Goal: Information Seeking & Learning: Find specific fact

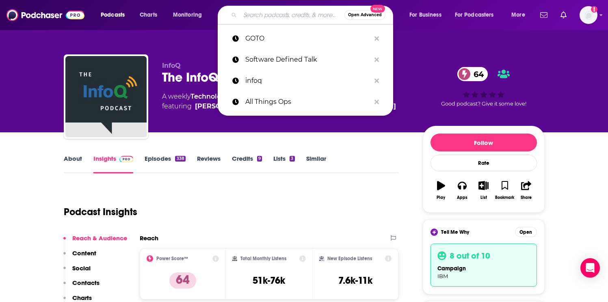
click at [264, 13] on input "Search podcasts, credits, & more..." at bounding box center [292, 15] width 104 height 13
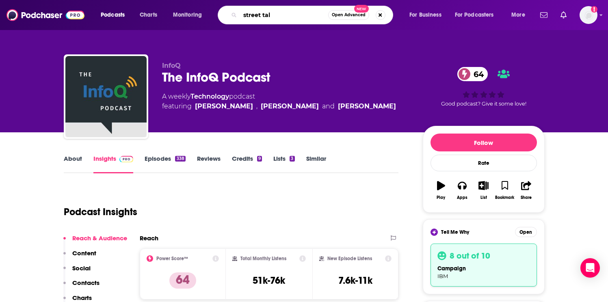
type input "street talk"
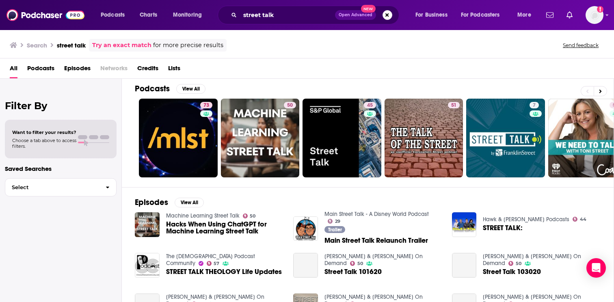
scroll to position [7, 0]
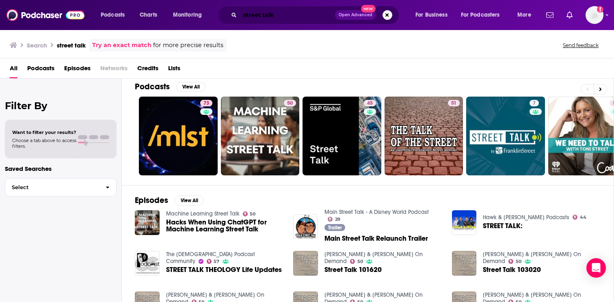
click at [292, 14] on input "street talk" at bounding box center [287, 15] width 95 height 13
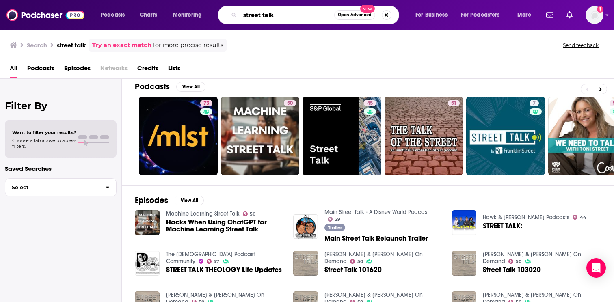
click at [292, 14] on input "street talk" at bounding box center [287, 15] width 94 height 13
paste input "[PERSON_NAME]"
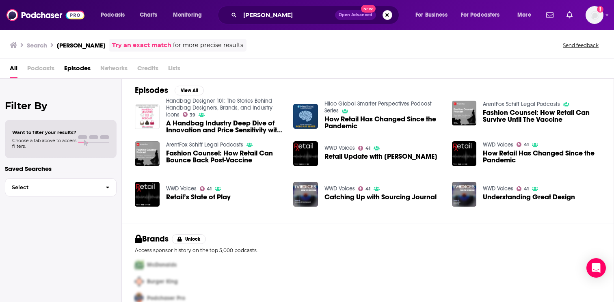
scroll to position [16, 0]
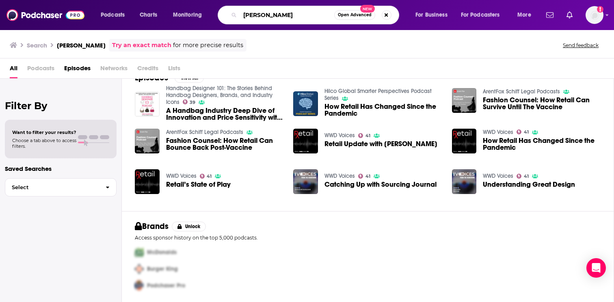
click at [264, 15] on input "[PERSON_NAME]" at bounding box center [287, 15] width 94 height 13
paste input "[URL][DOMAIN_NAME]"
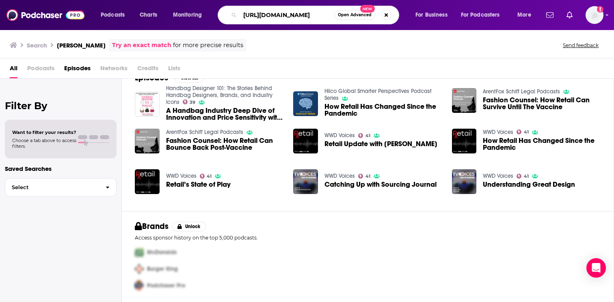
type input "[URL][DOMAIN_NAME]"
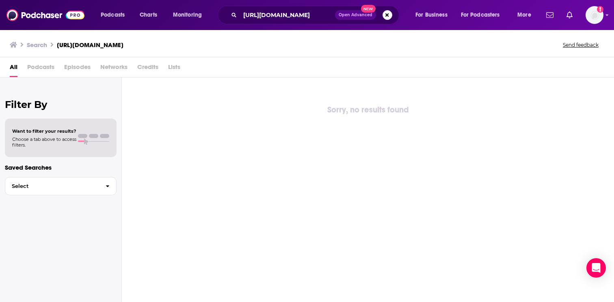
click at [354, 17] on button "Open Advanced New" at bounding box center [355, 15] width 41 height 10
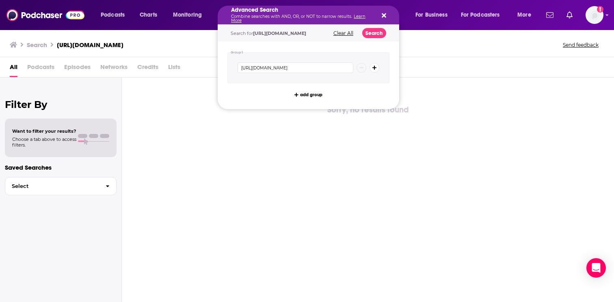
click at [356, 33] on button "Clear All" at bounding box center [343, 33] width 25 height 6
click at [282, 66] on input "Search podcasts, credits, & more..." at bounding box center [296, 68] width 116 height 11
type input "Street Talk"
click at [373, 71] on button "Search podcasts, credits, & more..." at bounding box center [375, 68] width 10 height 10
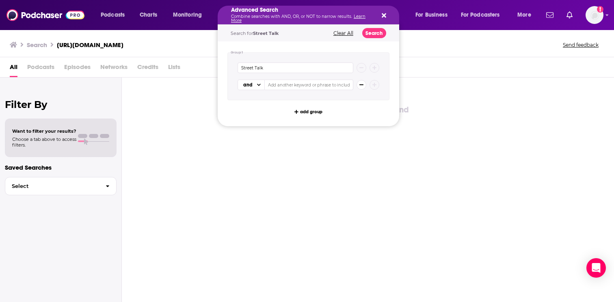
click at [300, 87] on input "Search podcasts, credits, & more..." at bounding box center [309, 85] width 89 height 11
type input "[PERSON_NAME]"
click at [376, 35] on button "Search" at bounding box center [374, 33] width 24 height 10
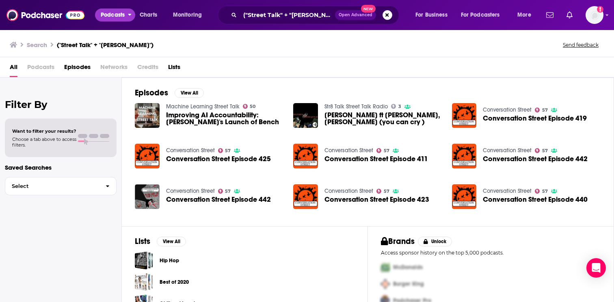
click at [114, 18] on span "Podcasts" at bounding box center [113, 14] width 24 height 11
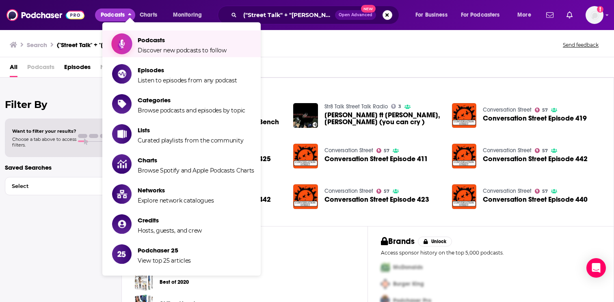
click at [141, 38] on span "Podcasts" at bounding box center [182, 40] width 89 height 8
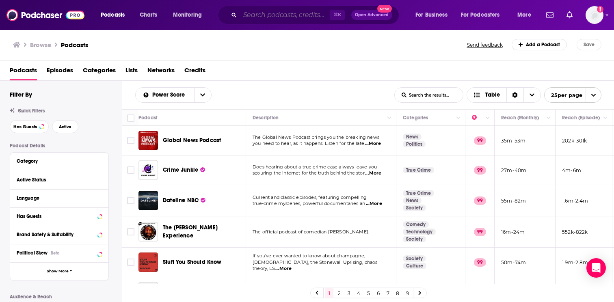
click at [265, 17] on input "Search podcasts, credits, & more..." at bounding box center [285, 15] width 90 height 13
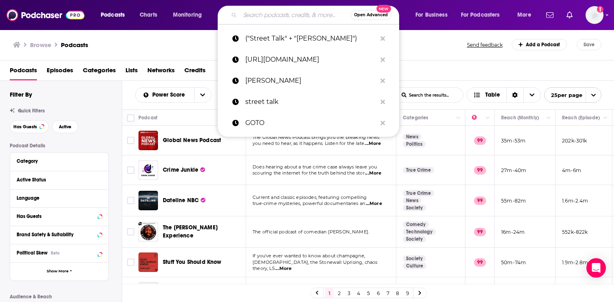
paste input "Corner of Fifth"
type input "Corner of Fifth"
